Goal: Information Seeking & Learning: Check status

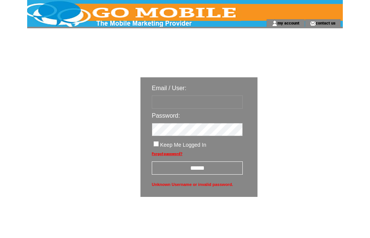
scroll to position [13, 0]
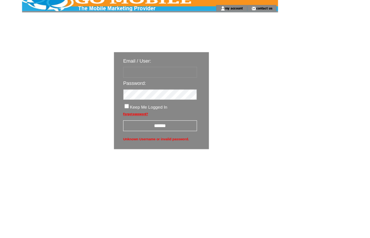
type input "********"
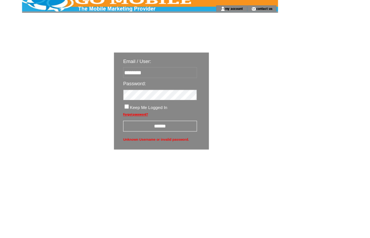
click at [210, 162] on input "******" at bounding box center [197, 155] width 91 height 13
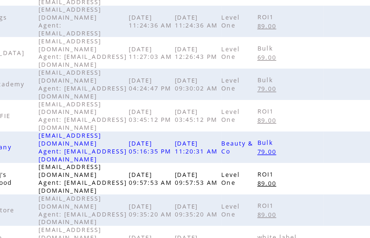
scroll to position [238, 0]
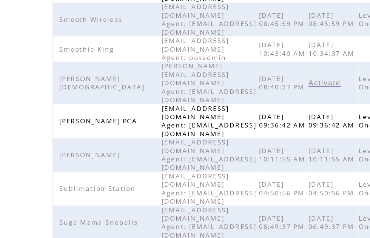
scroll to position [234, 0]
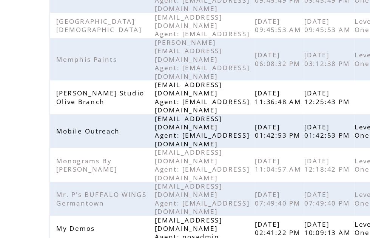
scroll to position [159, 0]
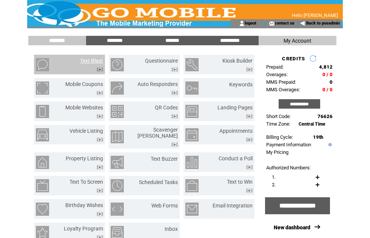
click at [95, 59] on link "Text Blast" at bounding box center [91, 61] width 23 height 6
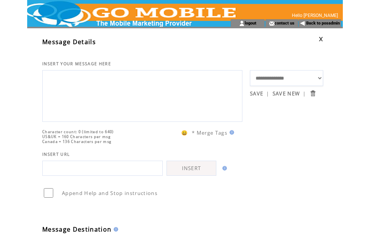
scroll to position [174, 0]
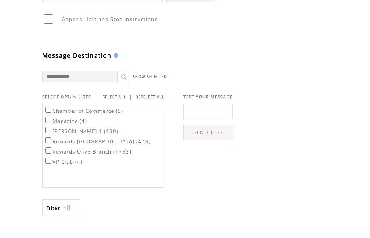
click at [123, 100] on link "SELECT ALL" at bounding box center [114, 97] width 23 height 5
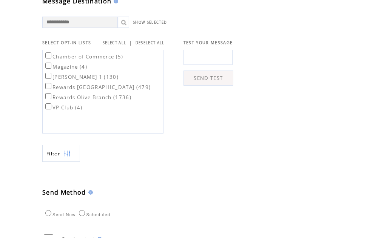
scroll to position [230, 0]
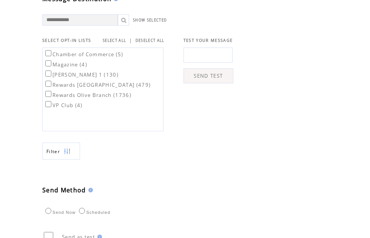
click at [71, 160] on img at bounding box center [67, 151] width 7 height 17
click at [70, 160] on img at bounding box center [67, 151] width 7 height 17
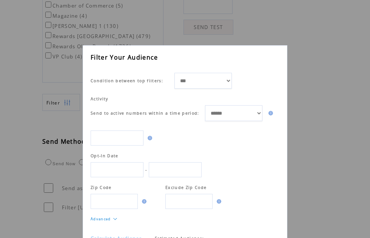
scroll to position [0, 0]
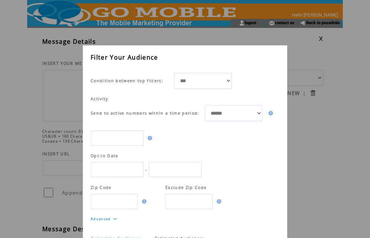
click at [71, 126] on div "**********" at bounding box center [185, 119] width 370 height 238
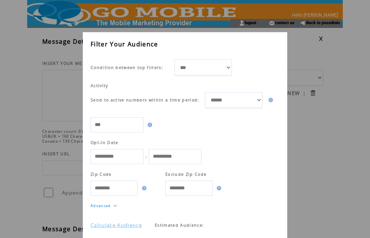
scroll to position [12, 0]
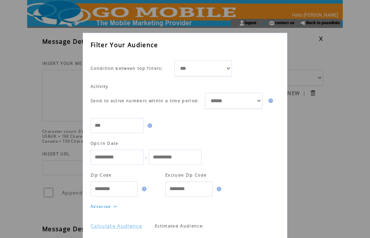
click at [128, 227] on link "Calculate Audience" at bounding box center [115, 225] width 51 height 7
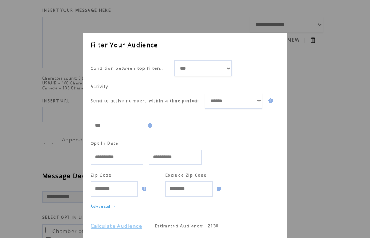
scroll to position [51, 0]
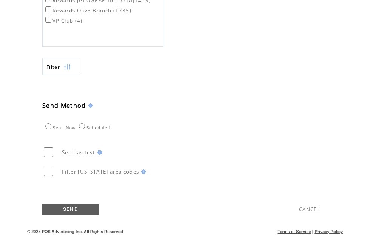
scroll to position [315, 0]
click at [314, 213] on link "CANCEL" at bounding box center [309, 209] width 21 height 7
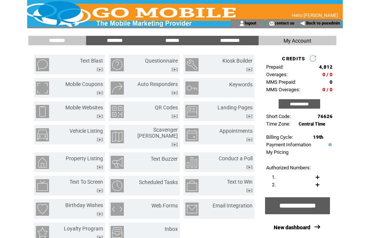
click at [324, 25] on link "Back to posadmin" at bounding box center [323, 23] width 34 height 5
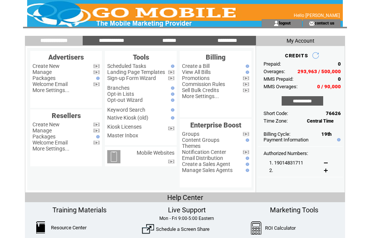
scroll to position [41, 15]
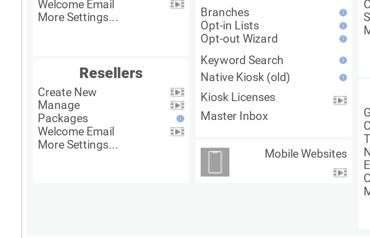
click at [36, 32] on link "Manage" at bounding box center [41, 31] width 19 height 6
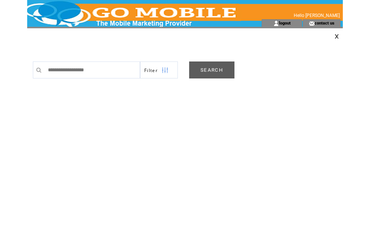
click at [212, 68] on link "SEARCH" at bounding box center [211, 69] width 45 height 17
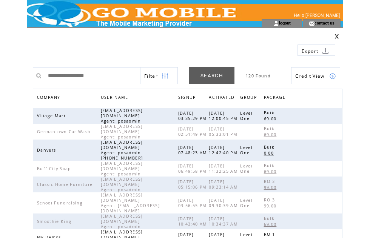
click at [62, 93] on span "COMPANY" at bounding box center [49, 98] width 25 height 11
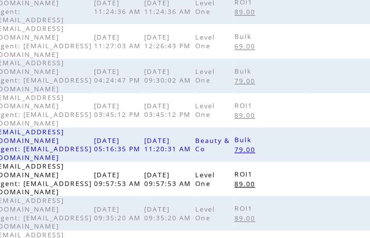
scroll to position [238, 0]
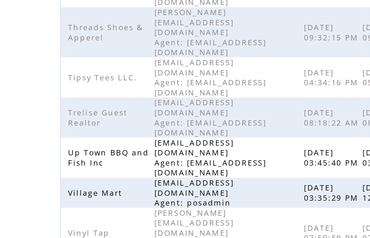
scroll to position [247, 0]
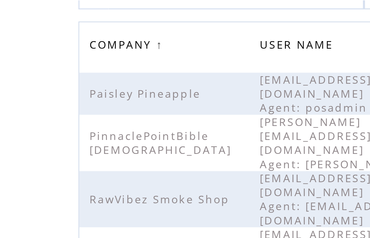
scroll to position [81, 0]
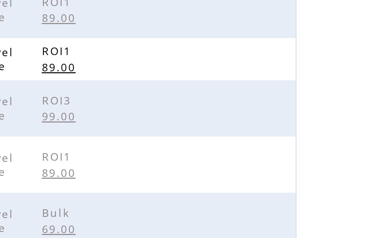
click at [329, 214] on link at bounding box center [332, 217] width 6 height 6
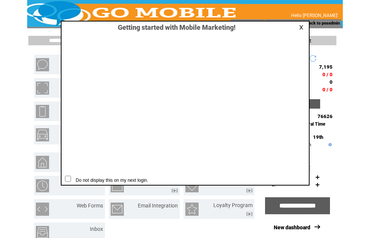
scroll to position [0, 0]
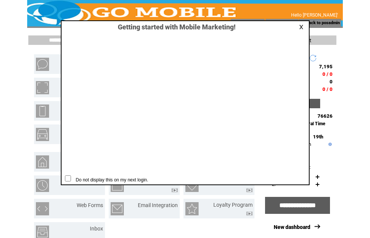
click at [301, 29] on link at bounding box center [302, 27] width 7 height 5
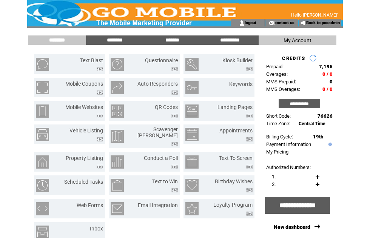
click at [178, 41] on input "*******" at bounding box center [172, 40] width 57 height 6
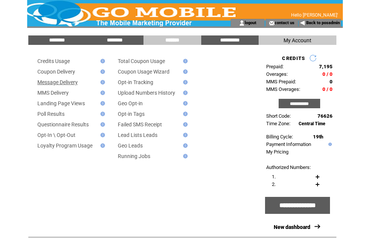
click at [76, 83] on link "Message Delivery" at bounding box center [57, 82] width 40 height 6
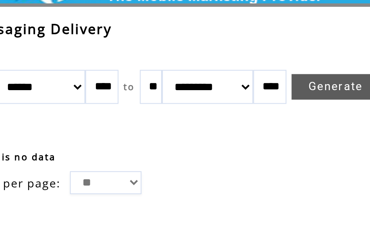
click at [46, 56] on select "******* ******** ***** ***** *** **** **** ****** ********* ******* ******** **…" at bounding box center [66, 63] width 40 height 15
select select "*"
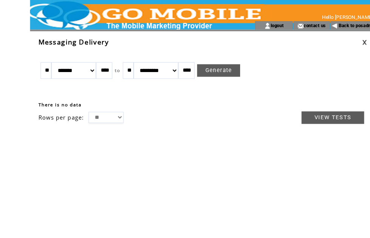
click at [209, 68] on link "Generate" at bounding box center [197, 63] width 39 height 11
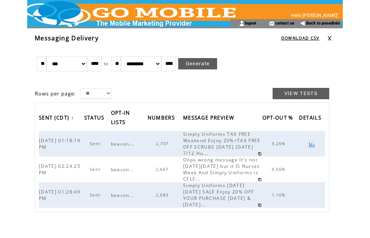
click at [330, 39] on link at bounding box center [329, 38] width 5 height 5
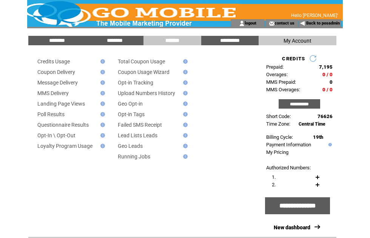
click at [62, 41] on input "********" at bounding box center [57, 40] width 57 height 6
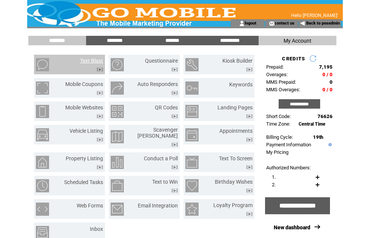
click at [95, 59] on link "Text Blast" at bounding box center [91, 61] width 23 height 6
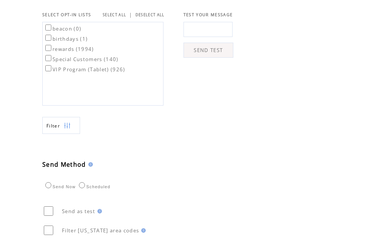
scroll to position [256, 0]
click at [119, 17] on link "SELECT ALL" at bounding box center [114, 14] width 23 height 5
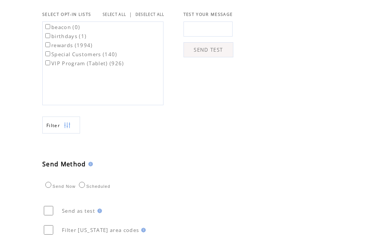
scroll to position [257, 0]
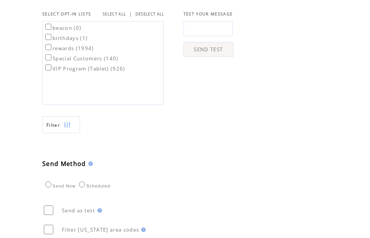
click at [70, 133] on img at bounding box center [67, 125] width 7 height 17
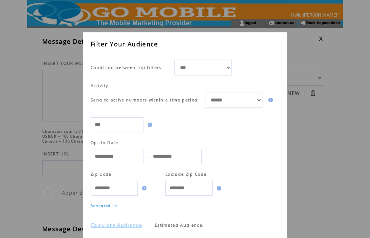
scroll to position [12, 0]
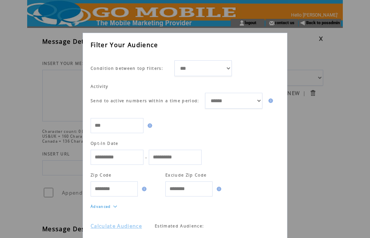
click at [138, 229] on link "Calculate Audience" at bounding box center [115, 225] width 51 height 7
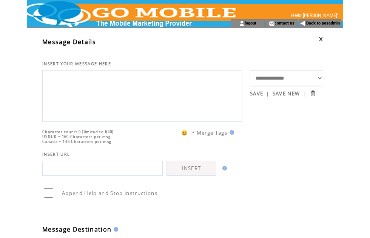
scroll to position [0, 0]
click at [322, 40] on link at bounding box center [320, 39] width 5 height 5
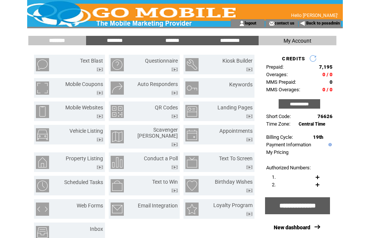
click at [176, 43] on input "*******" at bounding box center [172, 40] width 57 height 6
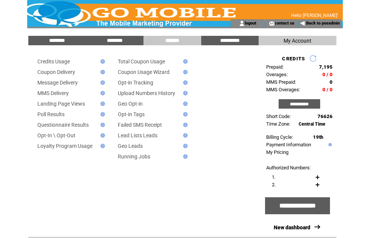
click at [82, 82] on td "Message Delivery" at bounding box center [65, 83] width 66 height 6
click at [78, 82] on link "Message Delivery" at bounding box center [57, 83] width 40 height 6
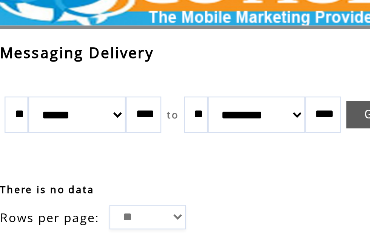
click at [49, 56] on select "******* ******** ***** ***** *** **** **** ****** ********* ******* ******** **…" at bounding box center [66, 63] width 40 height 15
select select "*"
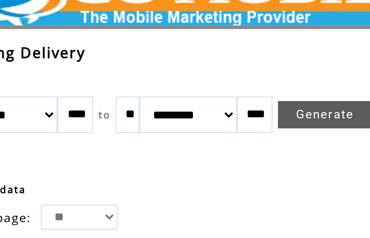
click at [178, 58] on link "Generate" at bounding box center [197, 63] width 39 height 11
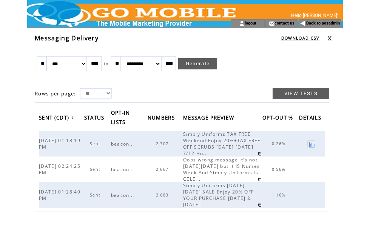
click at [331, 40] on link at bounding box center [329, 38] width 5 height 5
